Goal: Task Accomplishment & Management: Use online tool/utility

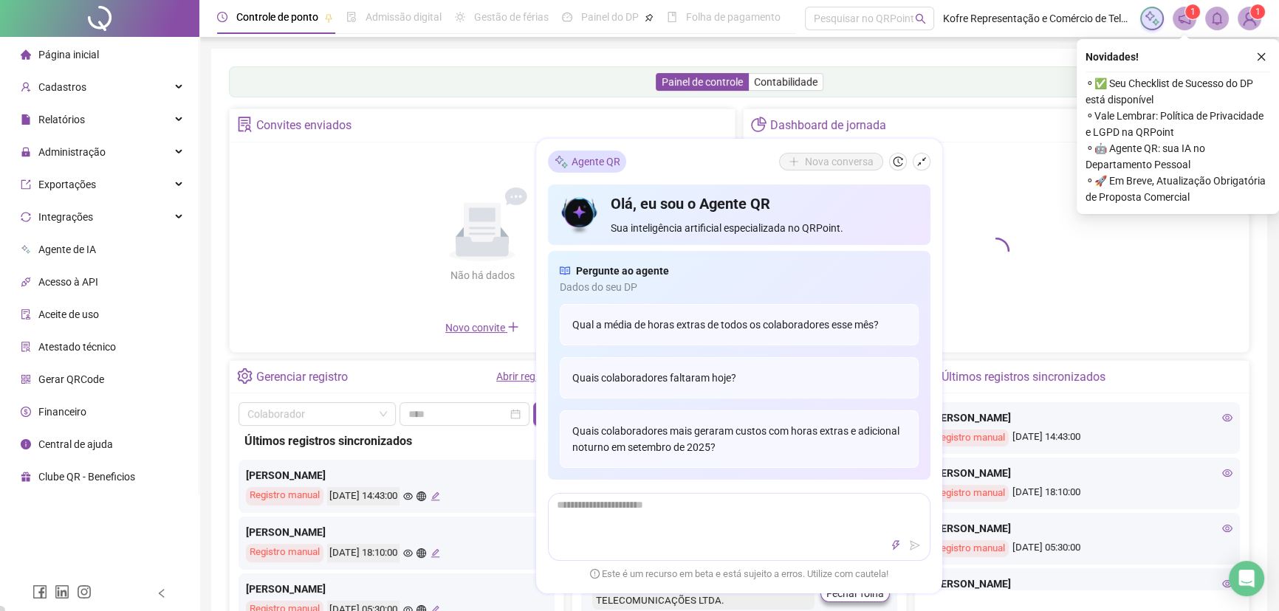
click at [284, 208] on div "Não há dados Não há dados" at bounding box center [481, 235] width 487 height 168
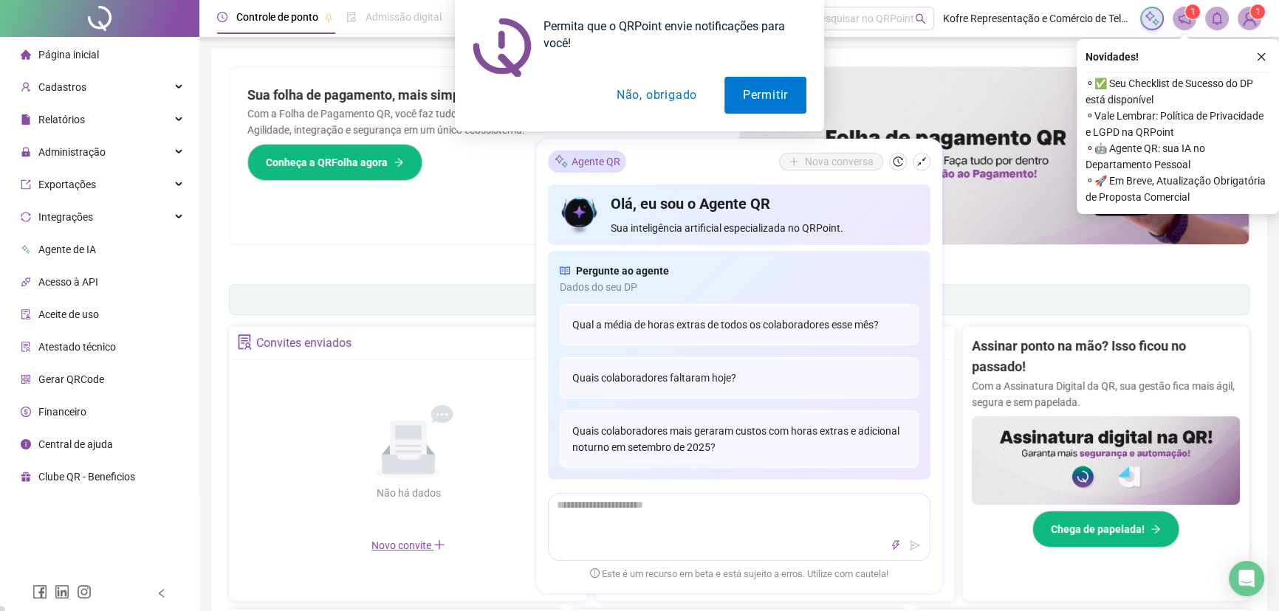
click at [176, 117] on div "Permita que o QRPoint envie notificações para você! Permitir Não, obrigado" at bounding box center [639, 65] width 1279 height 131
drag, startPoint x: 664, startPoint y: 99, endPoint x: 656, endPoint y: 104, distance: 9.6
click at [664, 99] on button "Não, obrigado" at bounding box center [656, 95] width 117 height 37
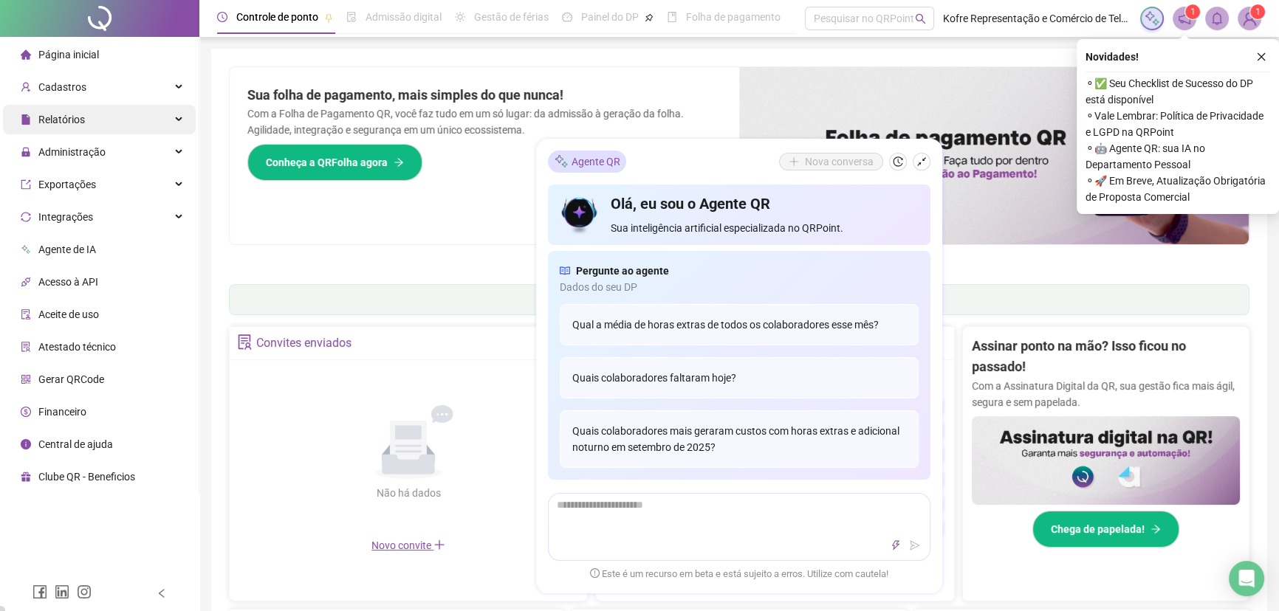
click at [181, 122] on div "Relatórios" at bounding box center [99, 120] width 193 height 30
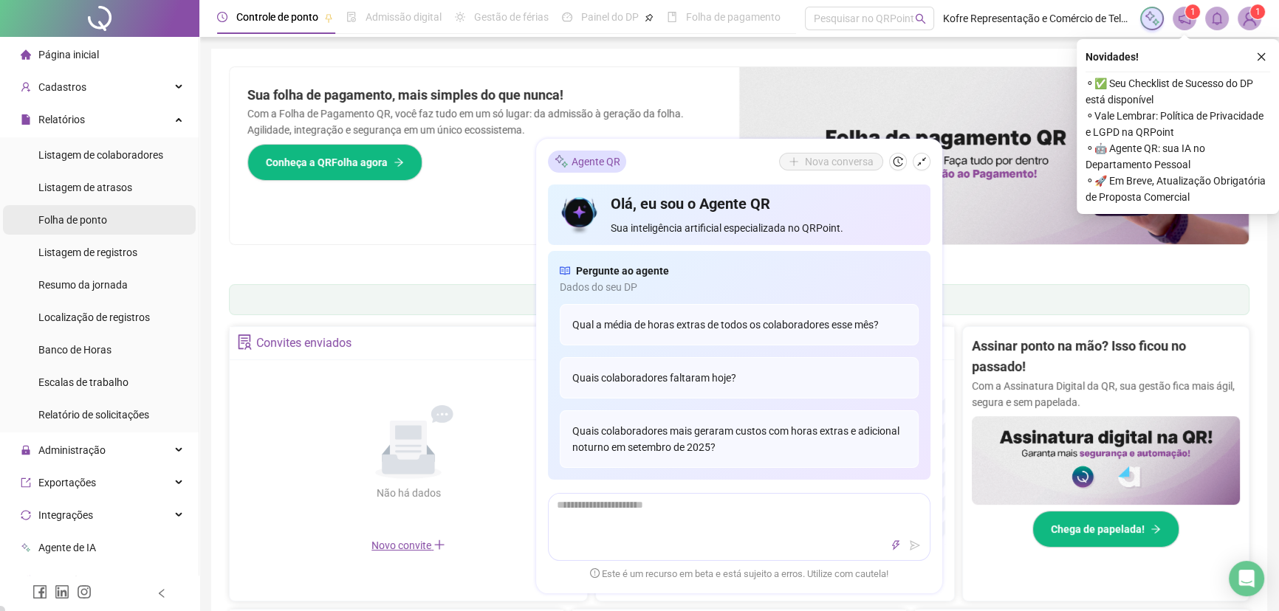
click at [78, 226] on span "Folha de ponto" at bounding box center [72, 220] width 69 height 12
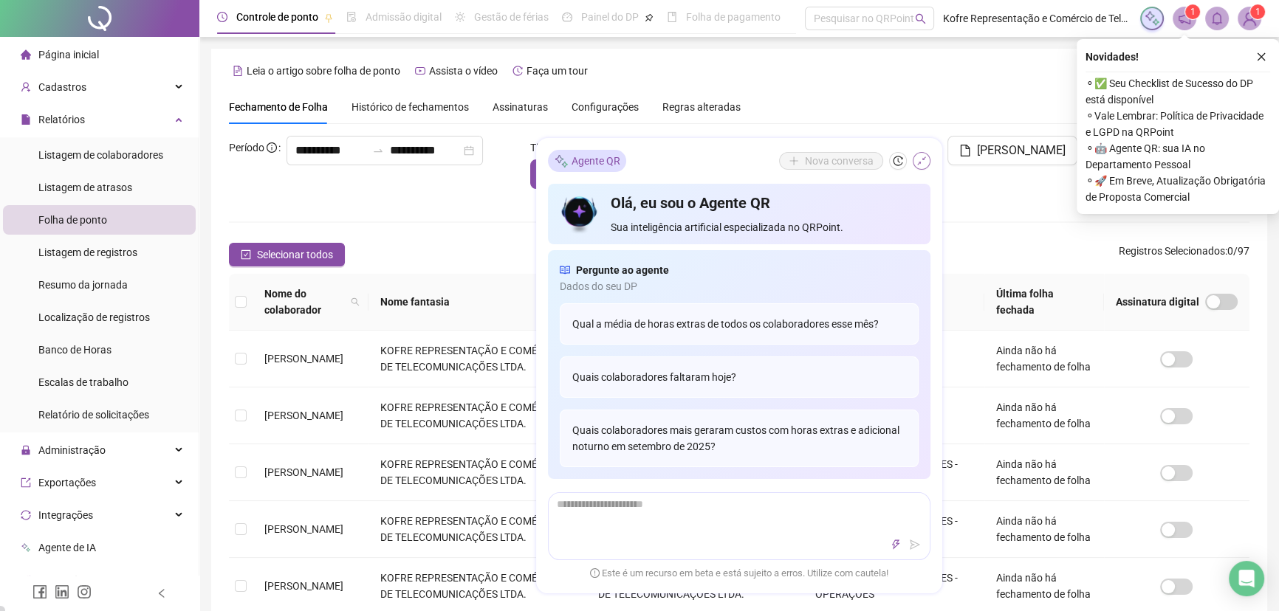
click at [921, 162] on icon "shrink" at bounding box center [921, 162] width 10 height 10
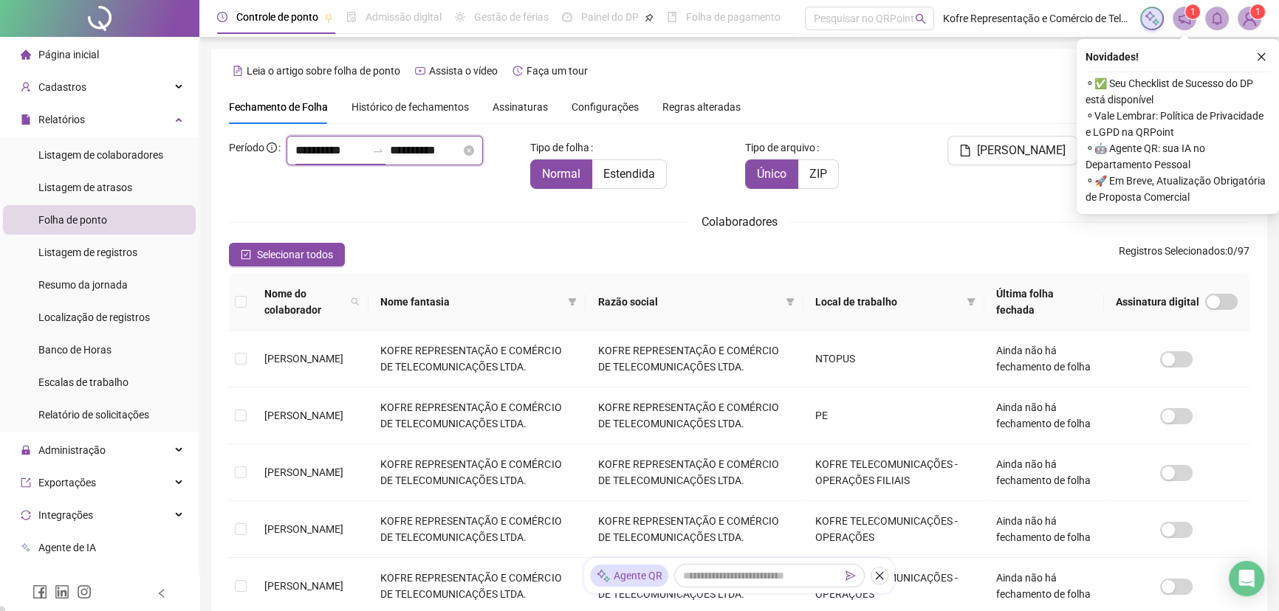
click at [295, 159] on input "**********" at bounding box center [330, 151] width 71 height 18
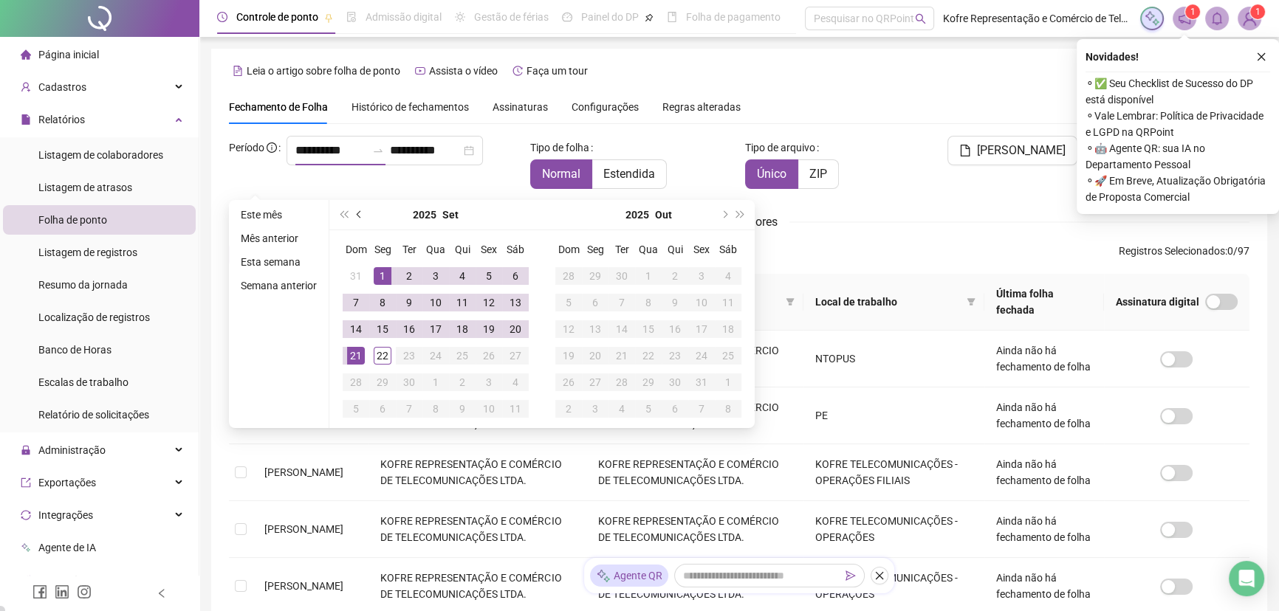
click at [357, 214] on span "prev-year" at bounding box center [360, 214] width 7 height 7
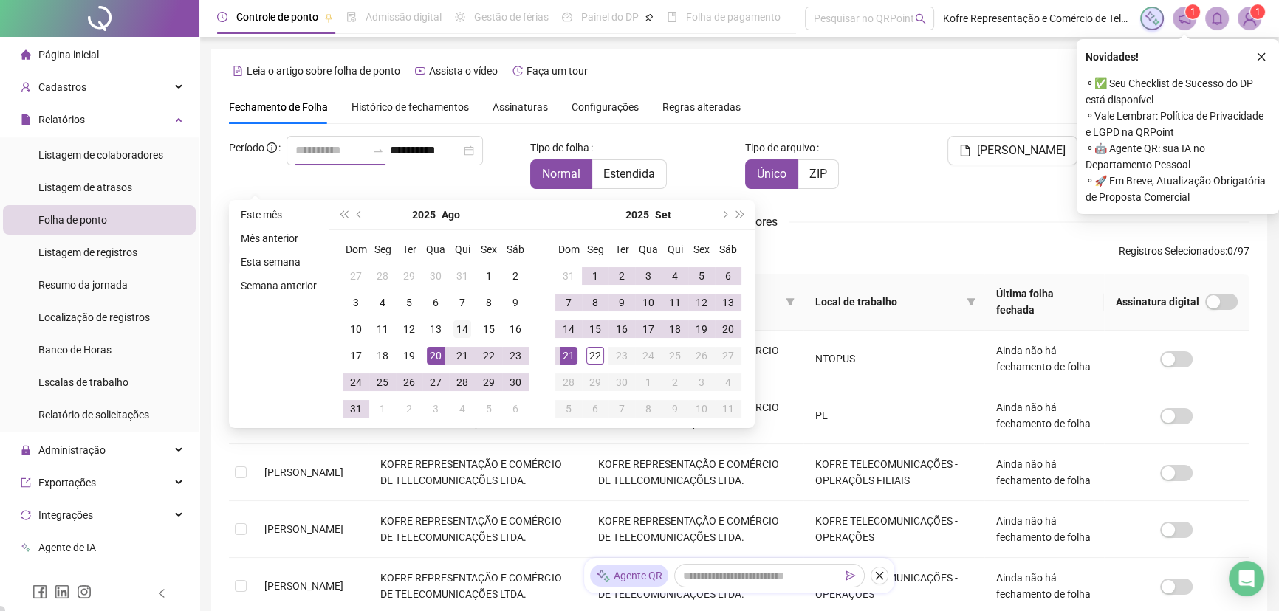
type input "**********"
click at [464, 329] on div "14" at bounding box center [462, 329] width 18 height 18
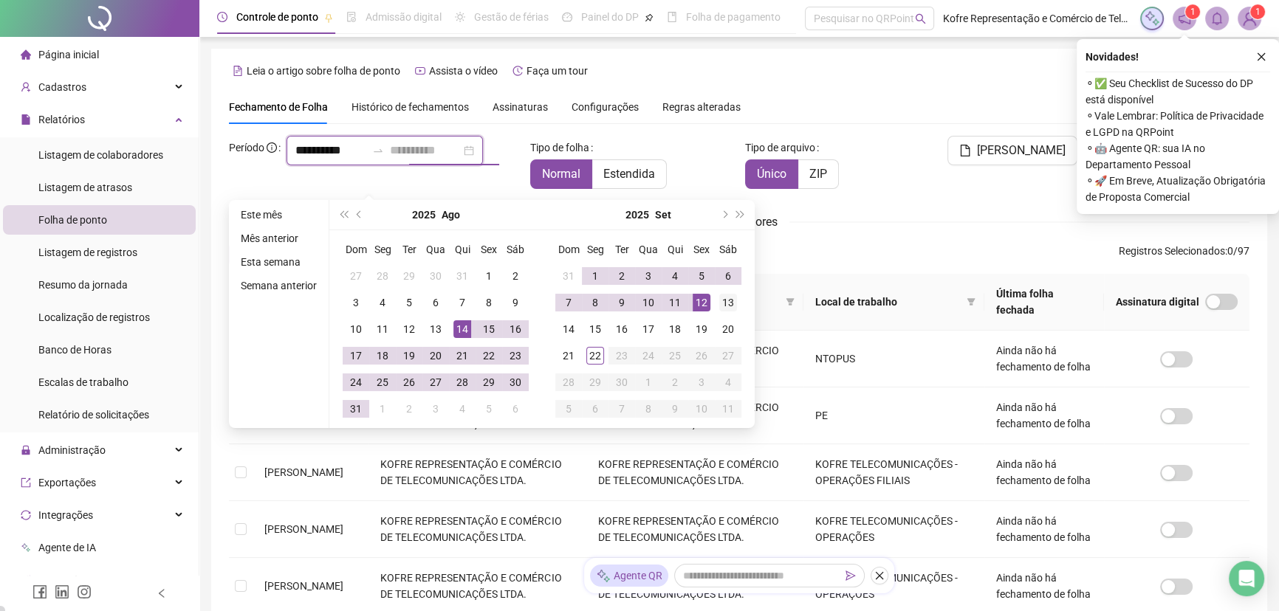
type input "**********"
click at [723, 303] on div "13" at bounding box center [728, 303] width 18 height 18
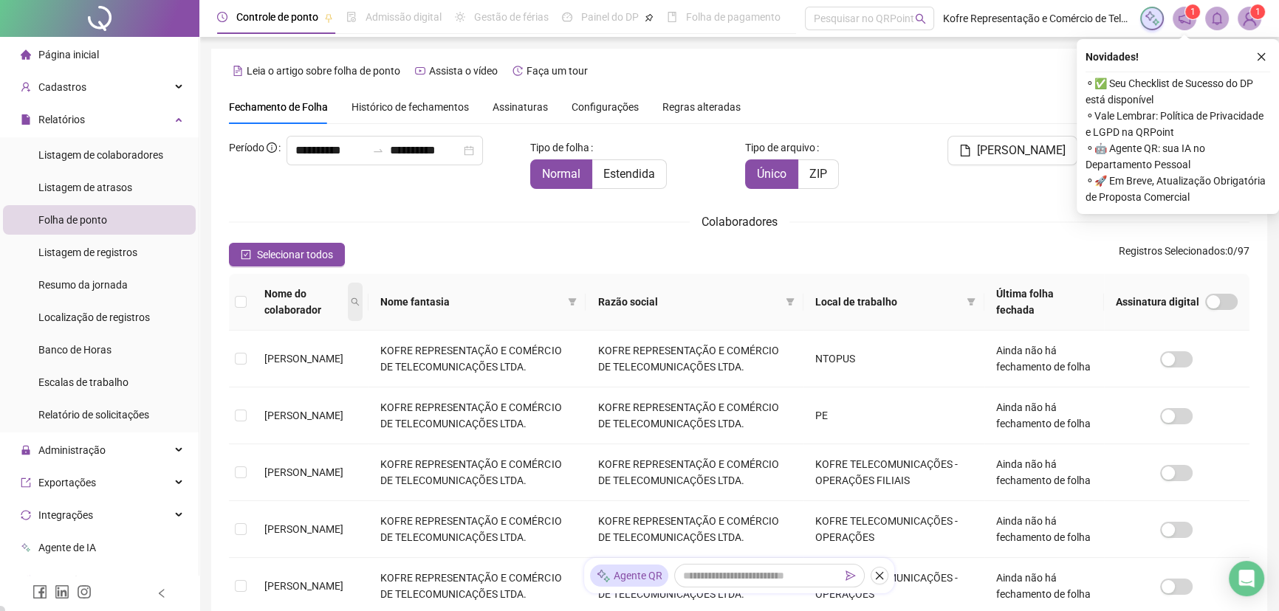
click at [360, 299] on icon "search" at bounding box center [355, 302] width 9 height 9
click at [314, 343] on input "text" at bounding box center [314, 336] width 139 height 24
type input "*********"
click at [271, 364] on span "Buscar" at bounding box center [286, 362] width 32 height 16
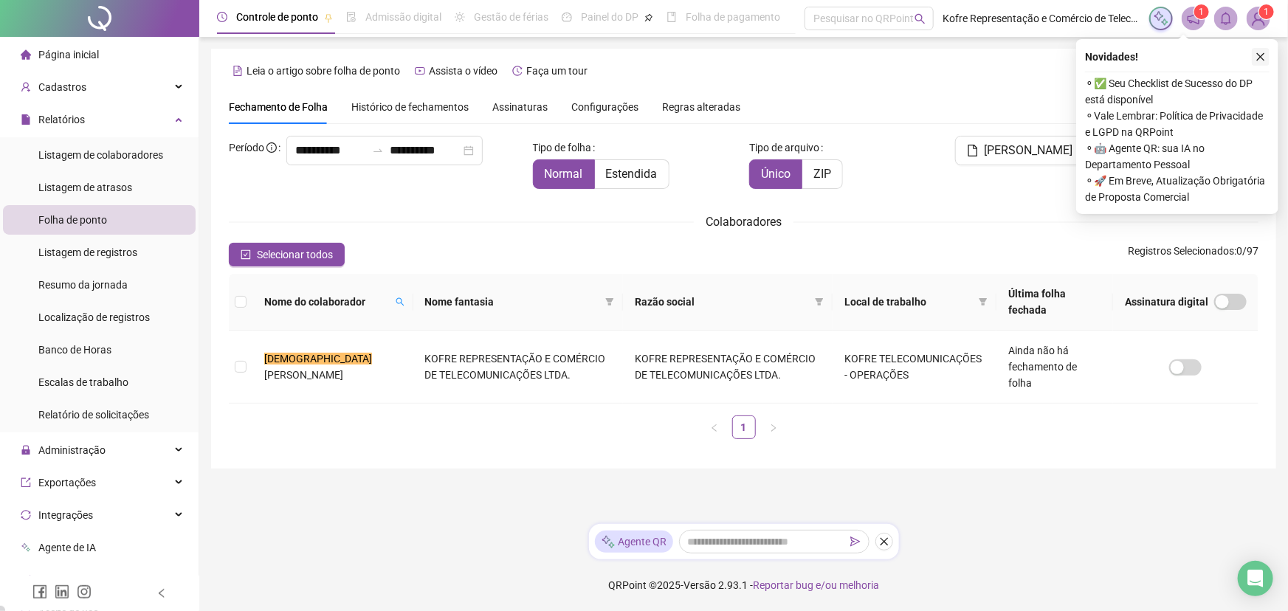
click at [1261, 55] on icon "close" at bounding box center [1261, 57] width 10 height 10
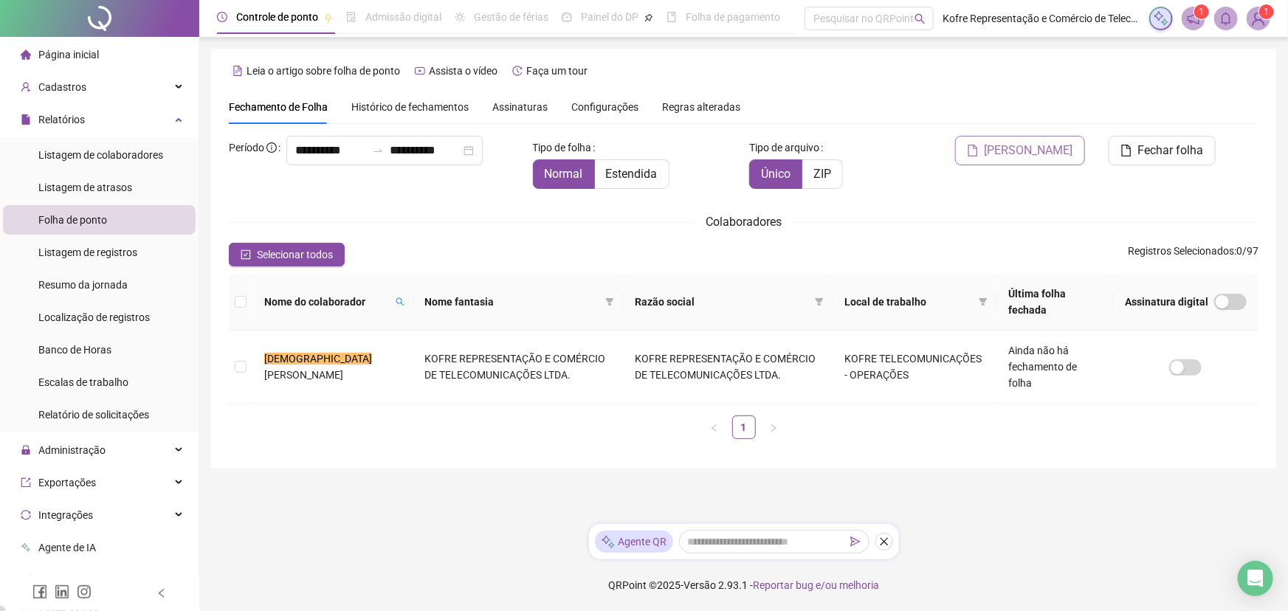
click at [1035, 147] on span "[PERSON_NAME]" at bounding box center [1029, 151] width 89 height 18
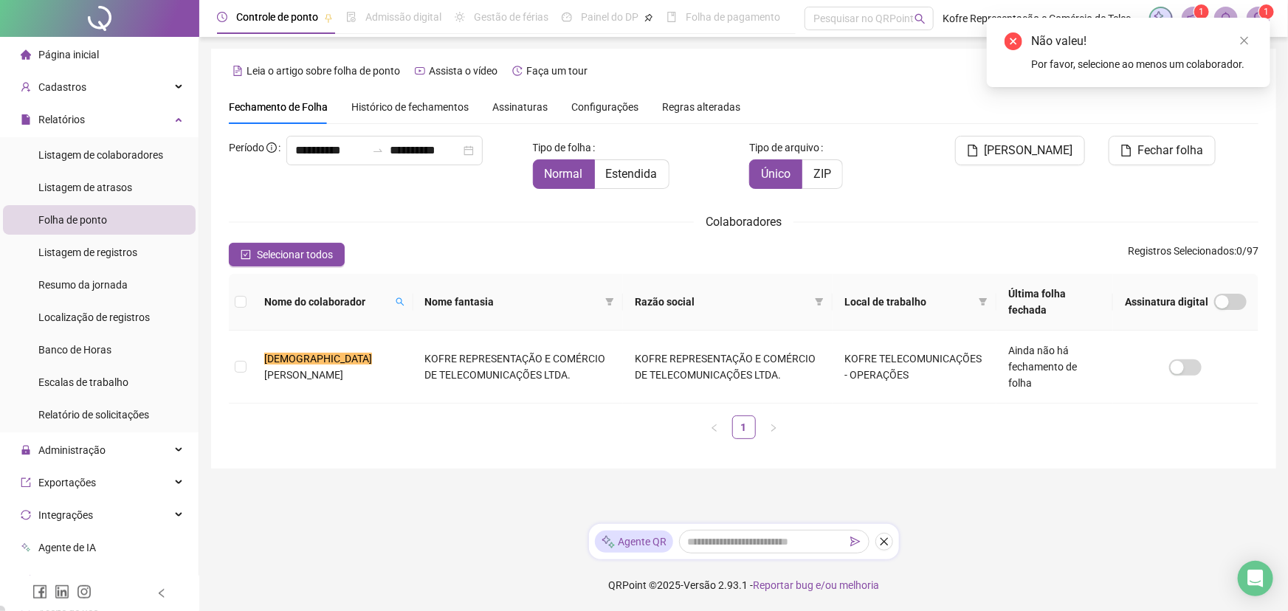
click at [963, 89] on div "**********" at bounding box center [743, 259] width 1065 height 420
click at [1242, 45] on icon "close" at bounding box center [1244, 40] width 10 height 10
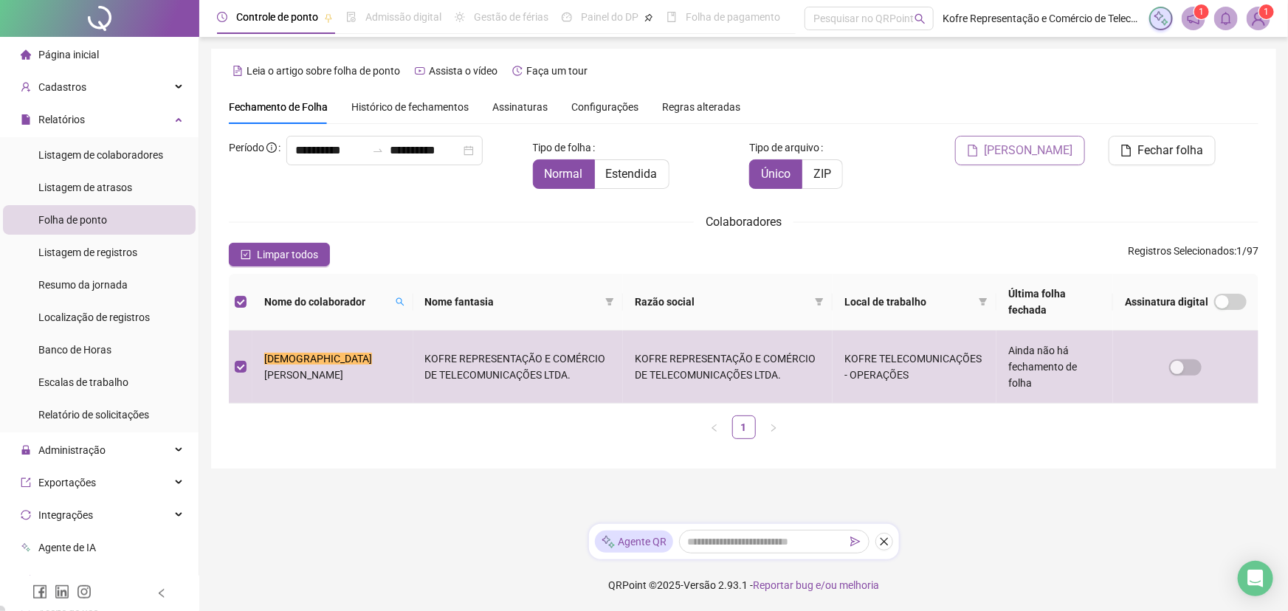
click at [1030, 151] on span "[PERSON_NAME]" at bounding box center [1029, 151] width 89 height 18
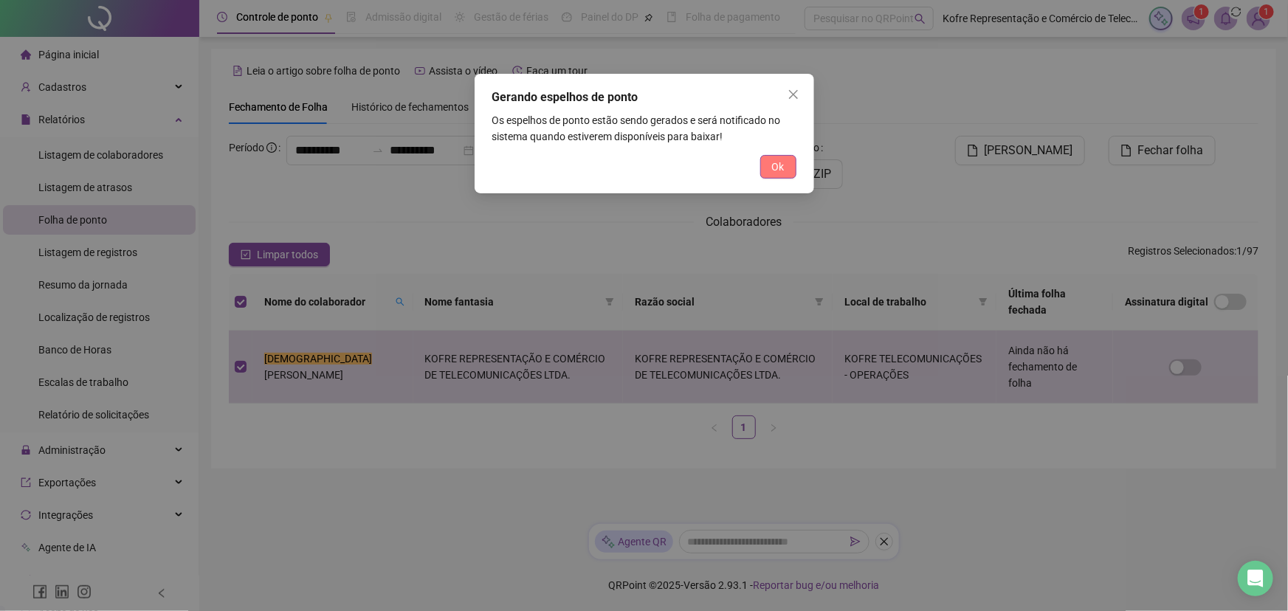
click at [770, 169] on button "Ok" at bounding box center [778, 167] width 36 height 24
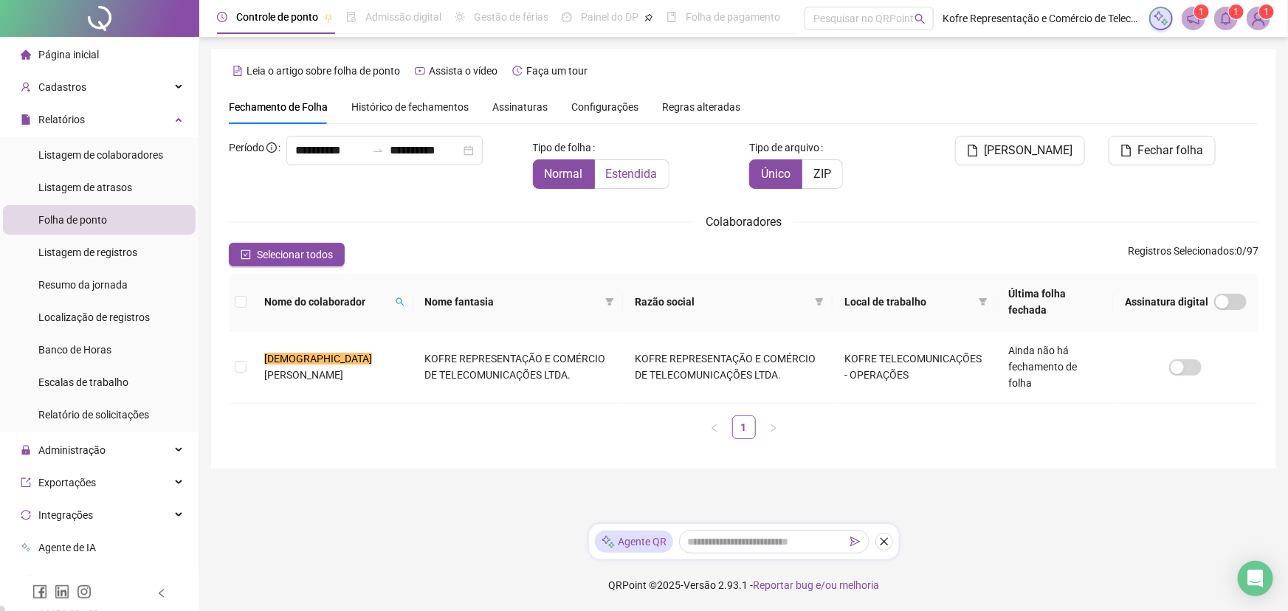
click at [635, 174] on span "Estendida" at bounding box center [632, 174] width 52 height 14
click at [1226, 21] on icon "bell" at bounding box center [1226, 18] width 13 height 13
click at [934, 102] on div "Fechamento de Folha Histórico de fechamentos Assinaturas Configurações Regras a…" at bounding box center [744, 107] width 1030 height 34
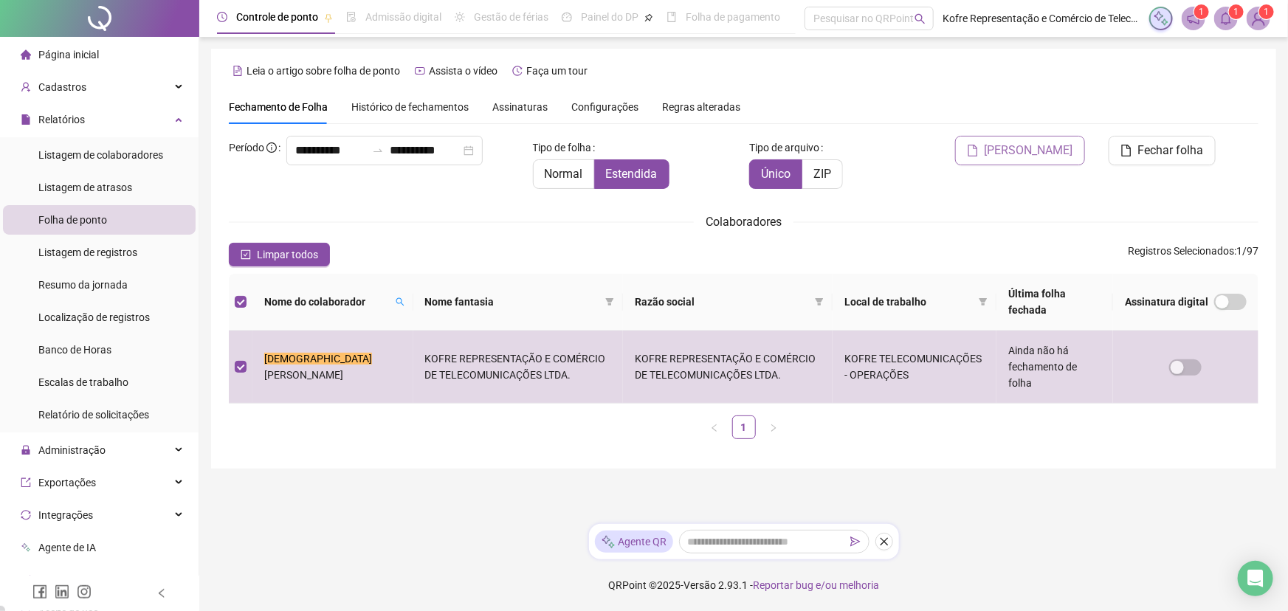
click at [1028, 157] on span "[PERSON_NAME]" at bounding box center [1029, 151] width 89 height 18
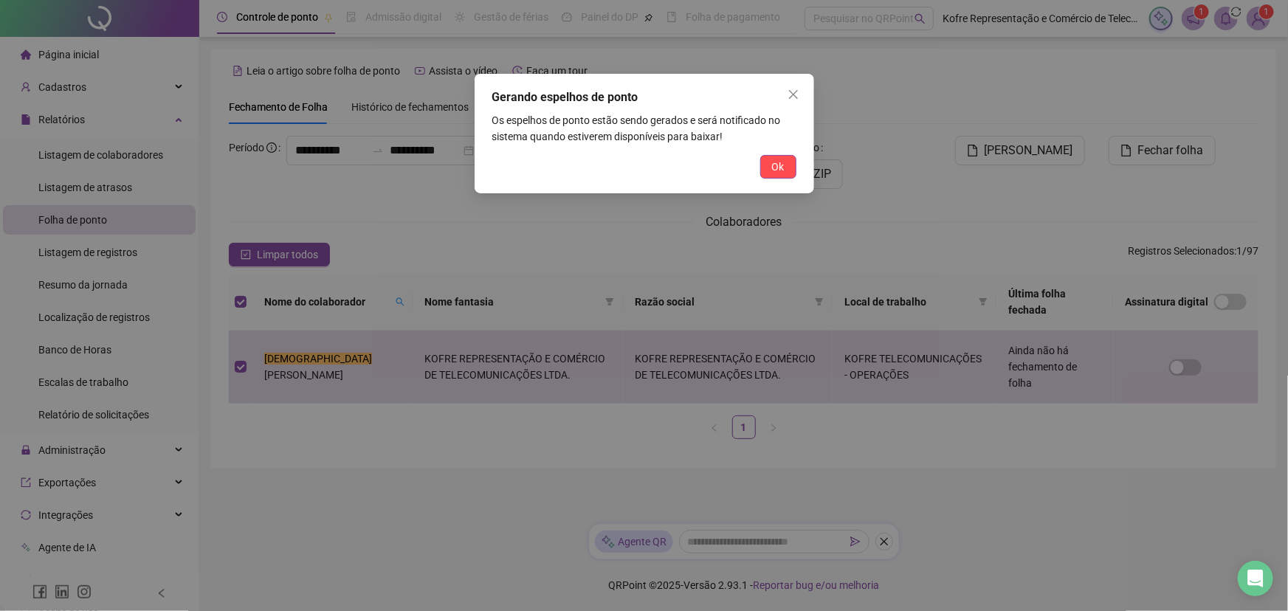
drag, startPoint x: 782, startPoint y: 162, endPoint x: 804, endPoint y: 162, distance: 22.1
click at [781, 163] on span "Ok" at bounding box center [778, 167] width 13 height 16
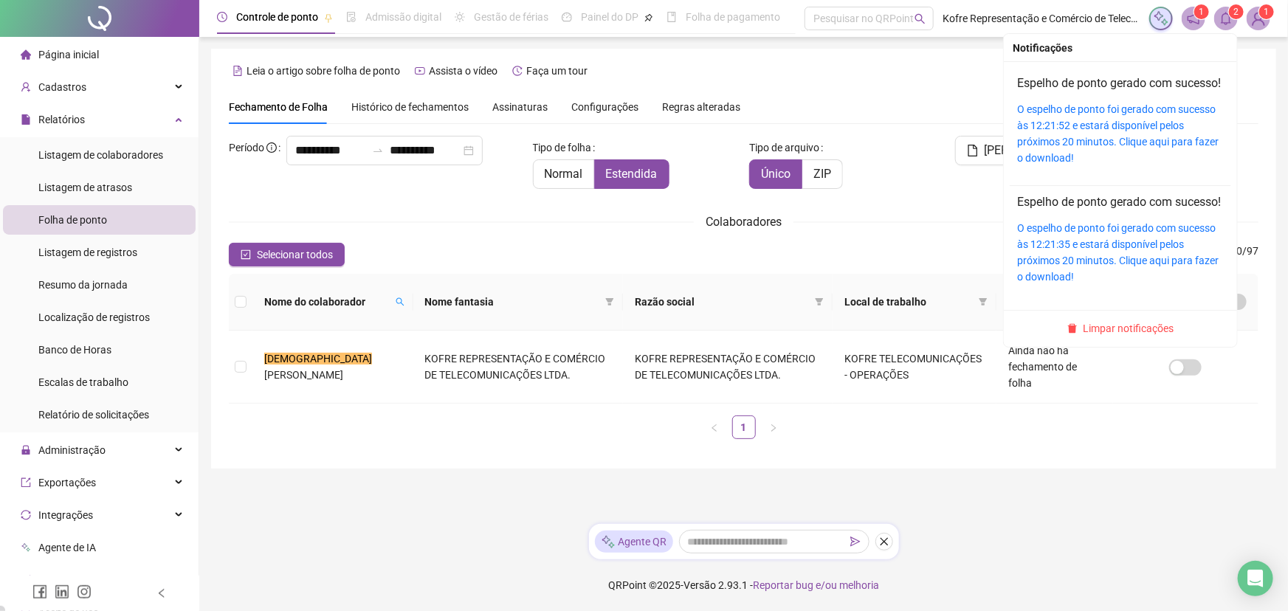
click at [1088, 133] on div "O espelho de ponto foi gerado com sucesso às 12:21:52 e estará disponível pelos…" at bounding box center [1120, 133] width 207 height 65
click at [1087, 128] on link "O espelho de ponto foi gerado com sucesso às 12:21:52 e estará disponível pelos…" at bounding box center [1118, 133] width 202 height 61
